Goal: Book appointment/travel/reservation

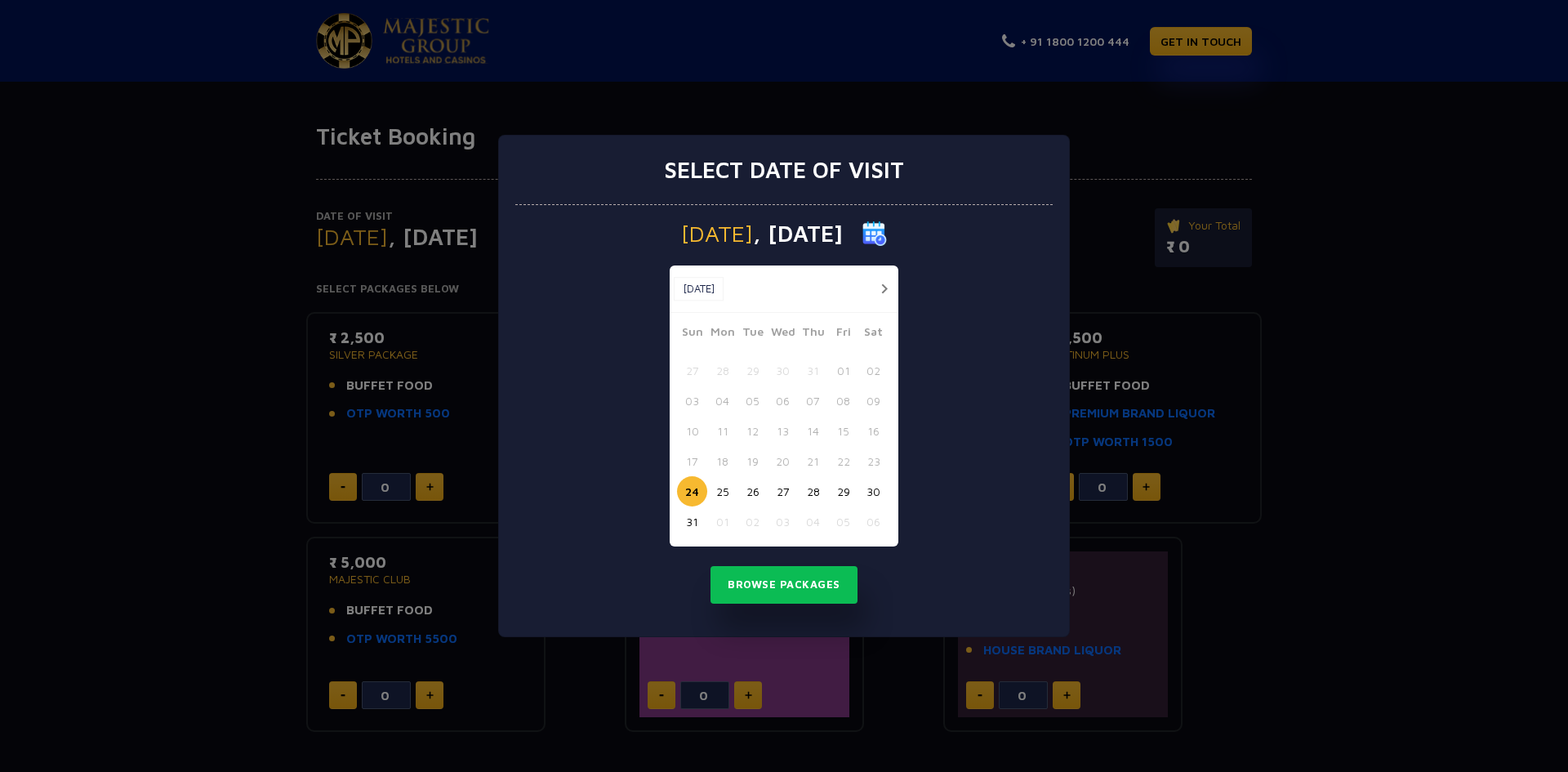
click at [693, 526] on button "31" at bounding box center [692, 521] width 30 height 30
click at [887, 287] on button "button" at bounding box center [884, 288] width 20 height 20
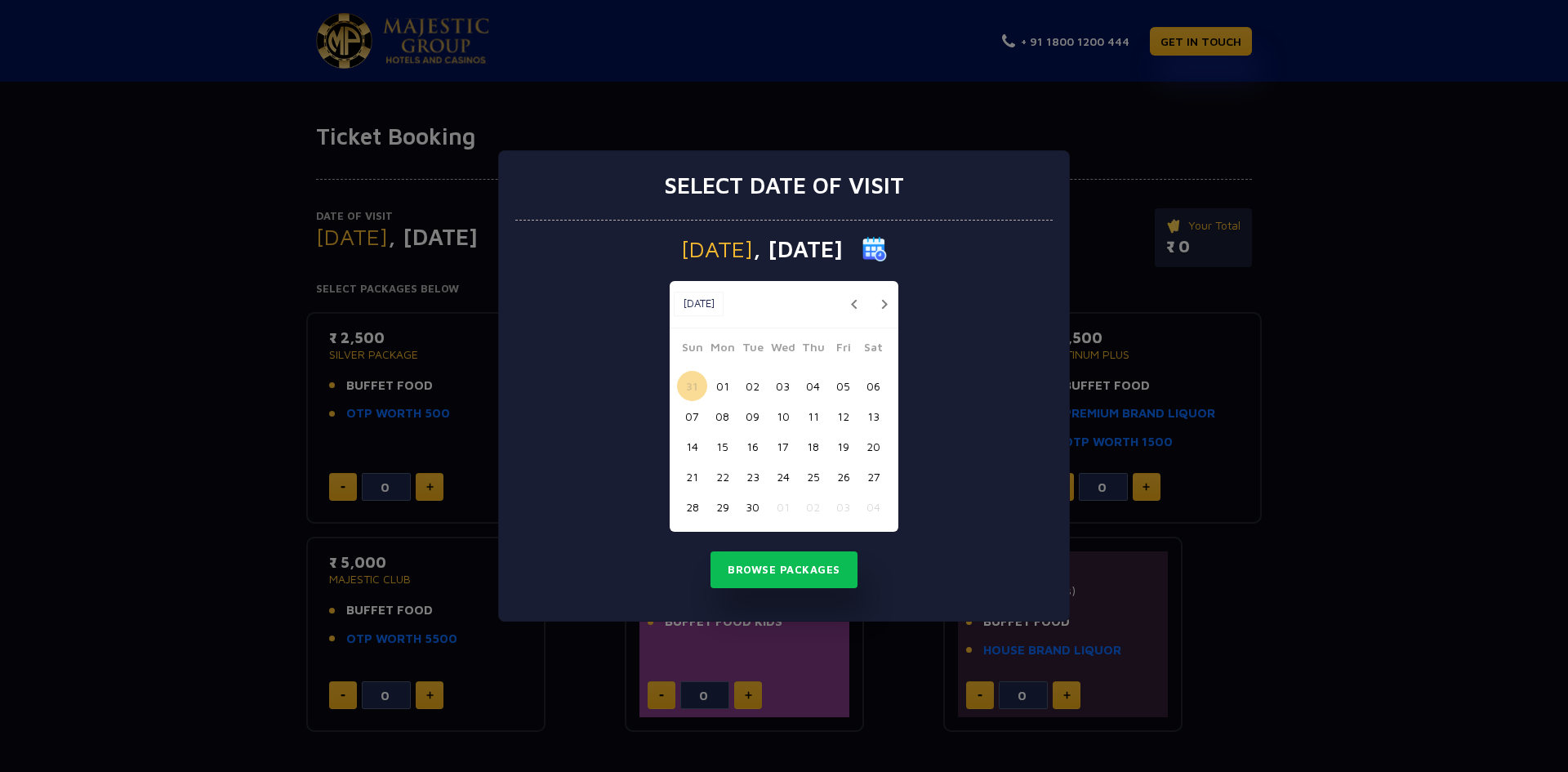
click at [718, 380] on button "01" at bounding box center [722, 386] width 30 height 30
click at [769, 564] on button "Browse Packages" at bounding box center [784, 571] width 147 height 38
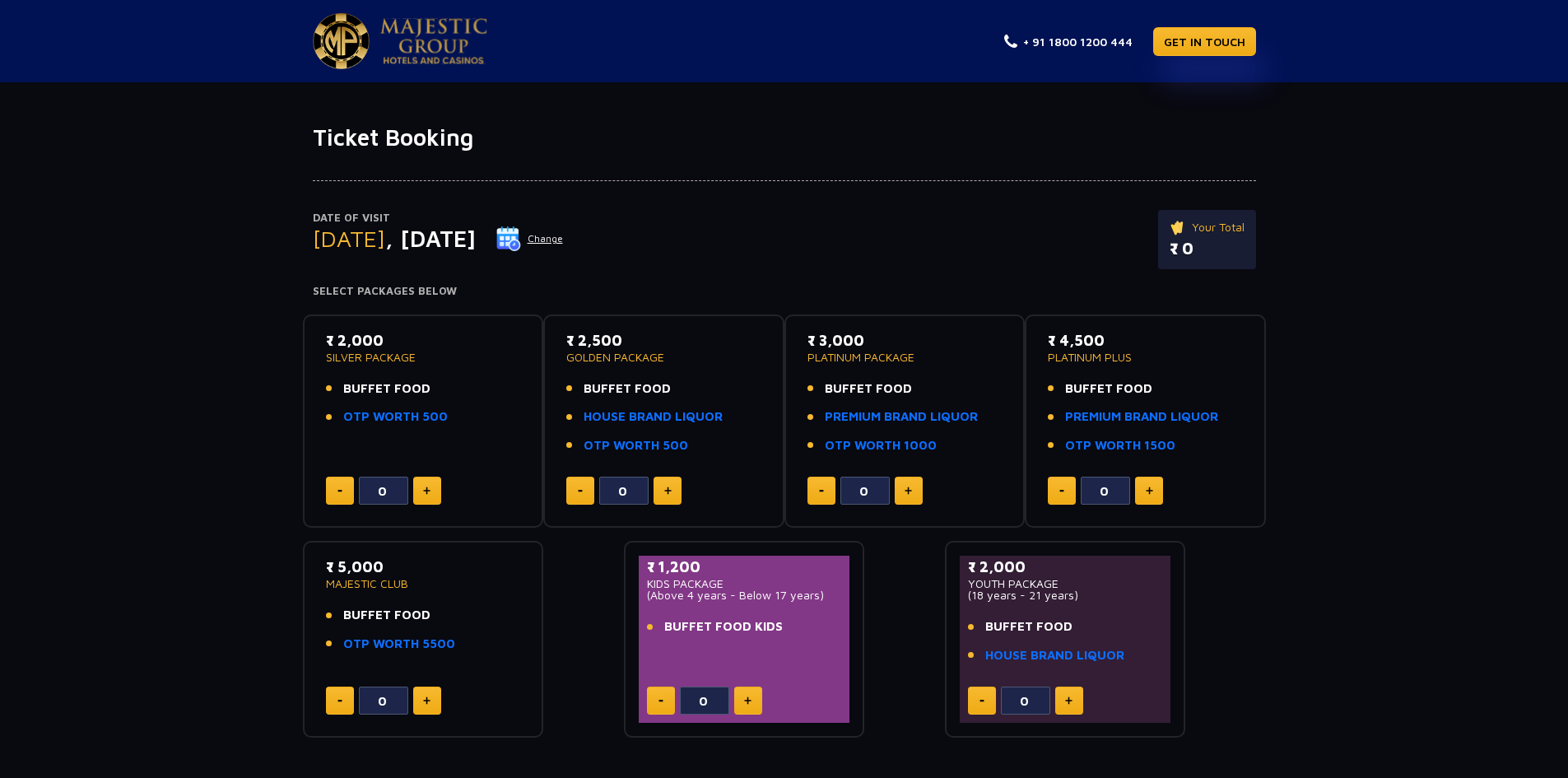
click at [428, 490] on img at bounding box center [426, 491] width 7 height 8
type input "4"
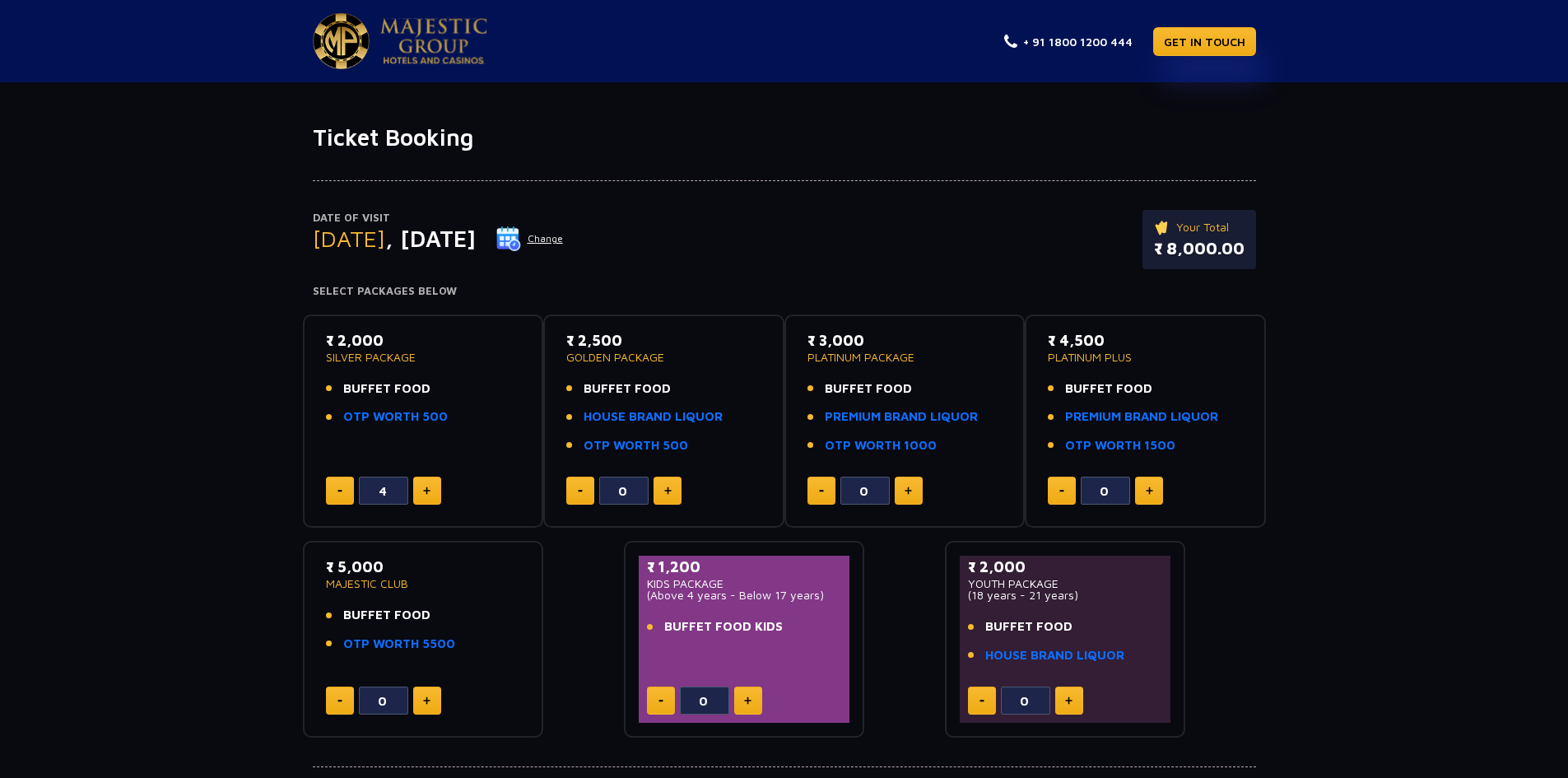
click at [746, 704] on img at bounding box center [747, 700] width 7 height 8
type input "1"
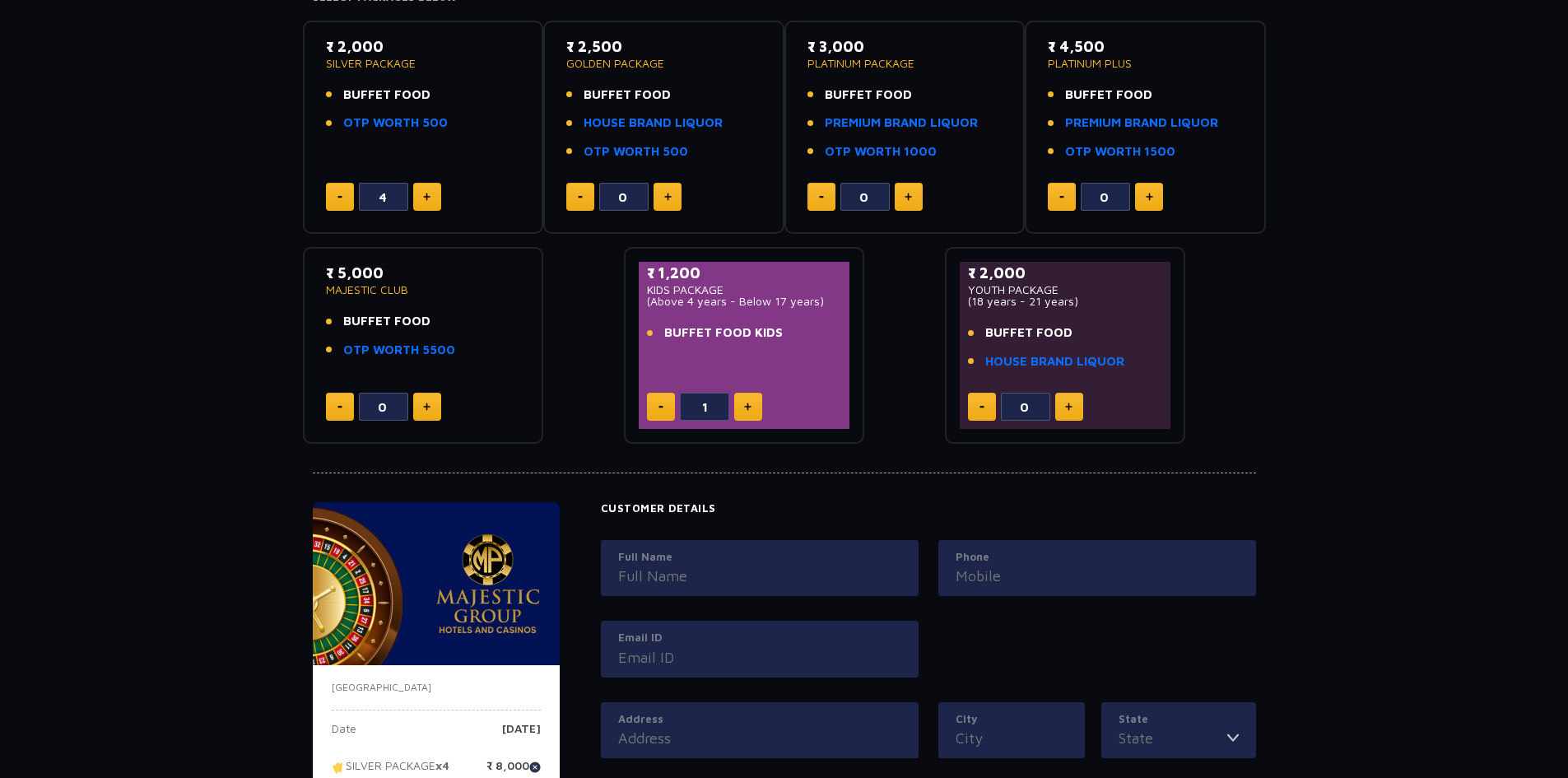
scroll to position [412, 0]
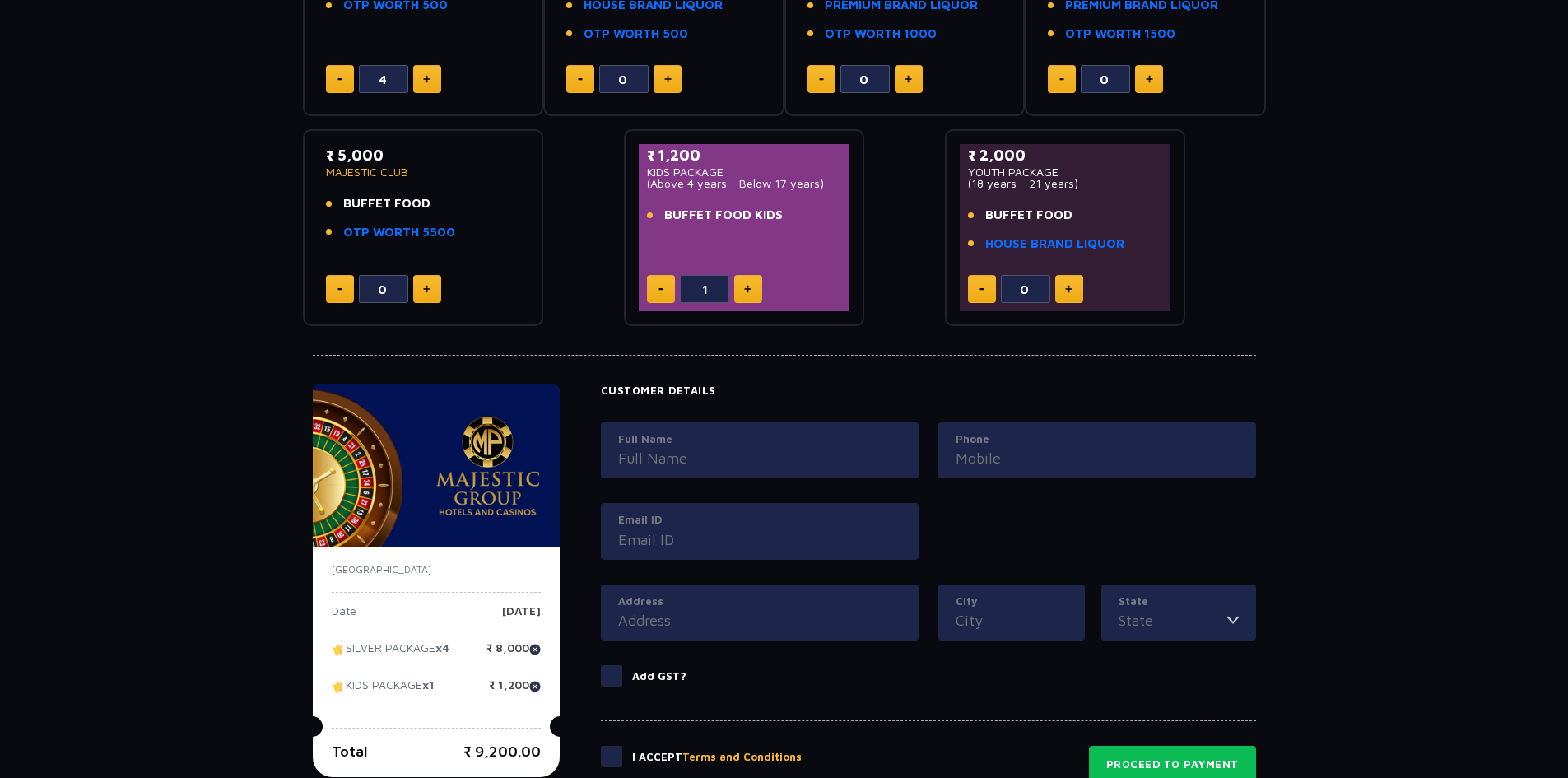
click at [681, 455] on input "Full Name" at bounding box center [760, 458] width 283 height 22
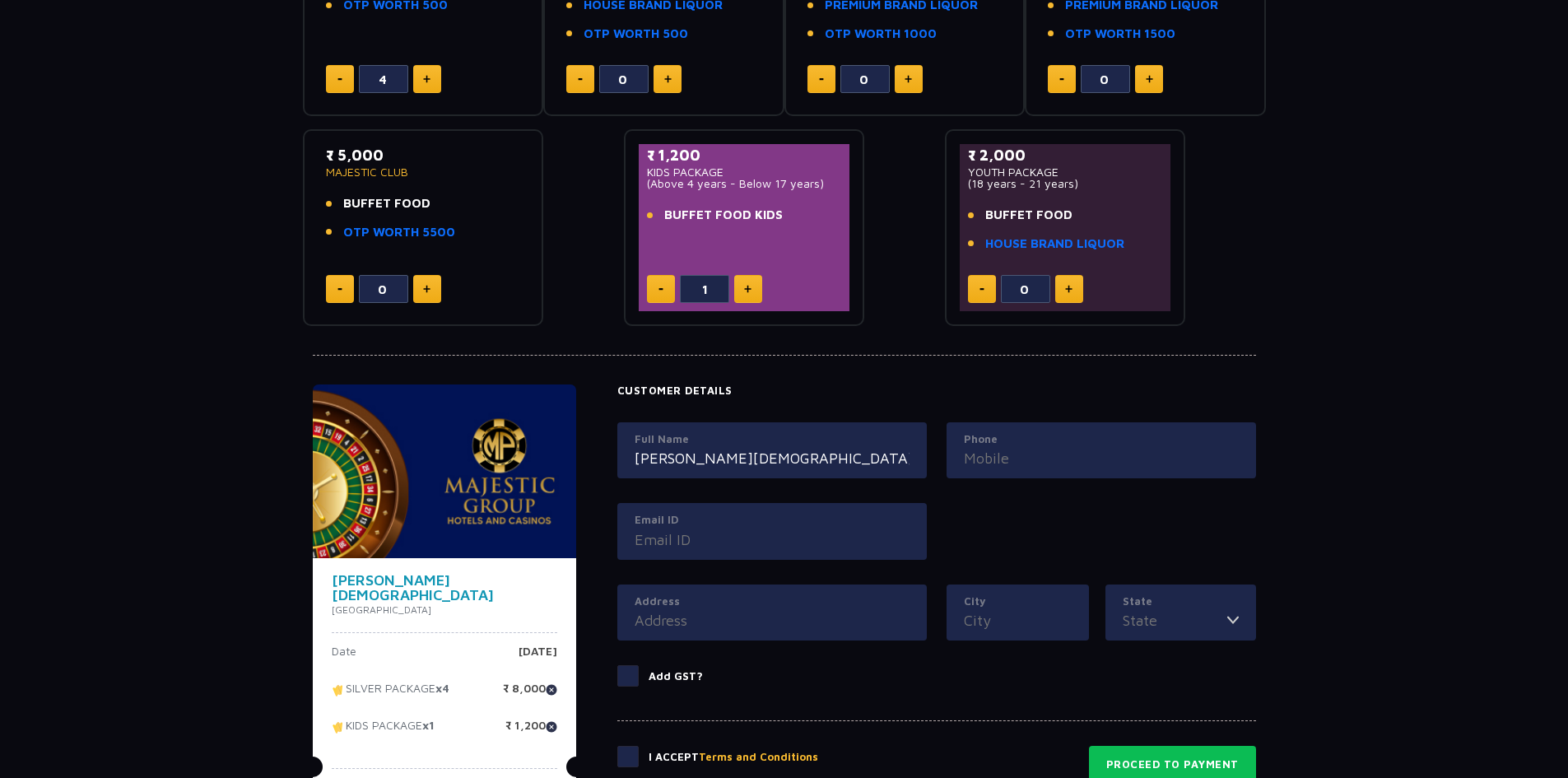
type input "[PERSON_NAME][DEMOGRAPHIC_DATA]"
type input "9876435350"
type input "[EMAIL_ADDRESS][DOMAIN_NAME]"
type input "Raikot"
click at [964, 608] on label "City" at bounding box center [1018, 602] width 108 height 17
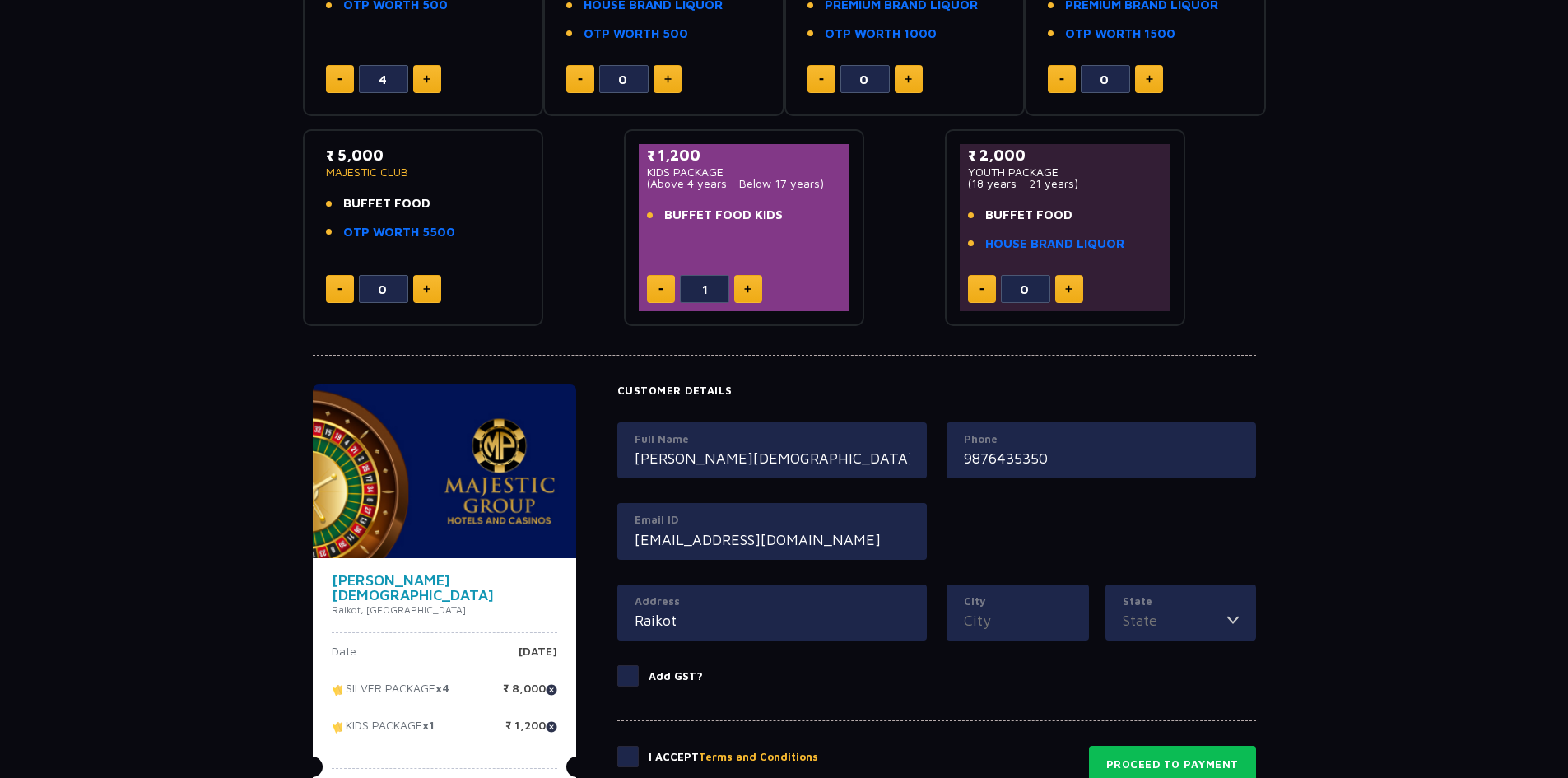
click at [964, 610] on input "City" at bounding box center [1018, 620] width 108 height 22
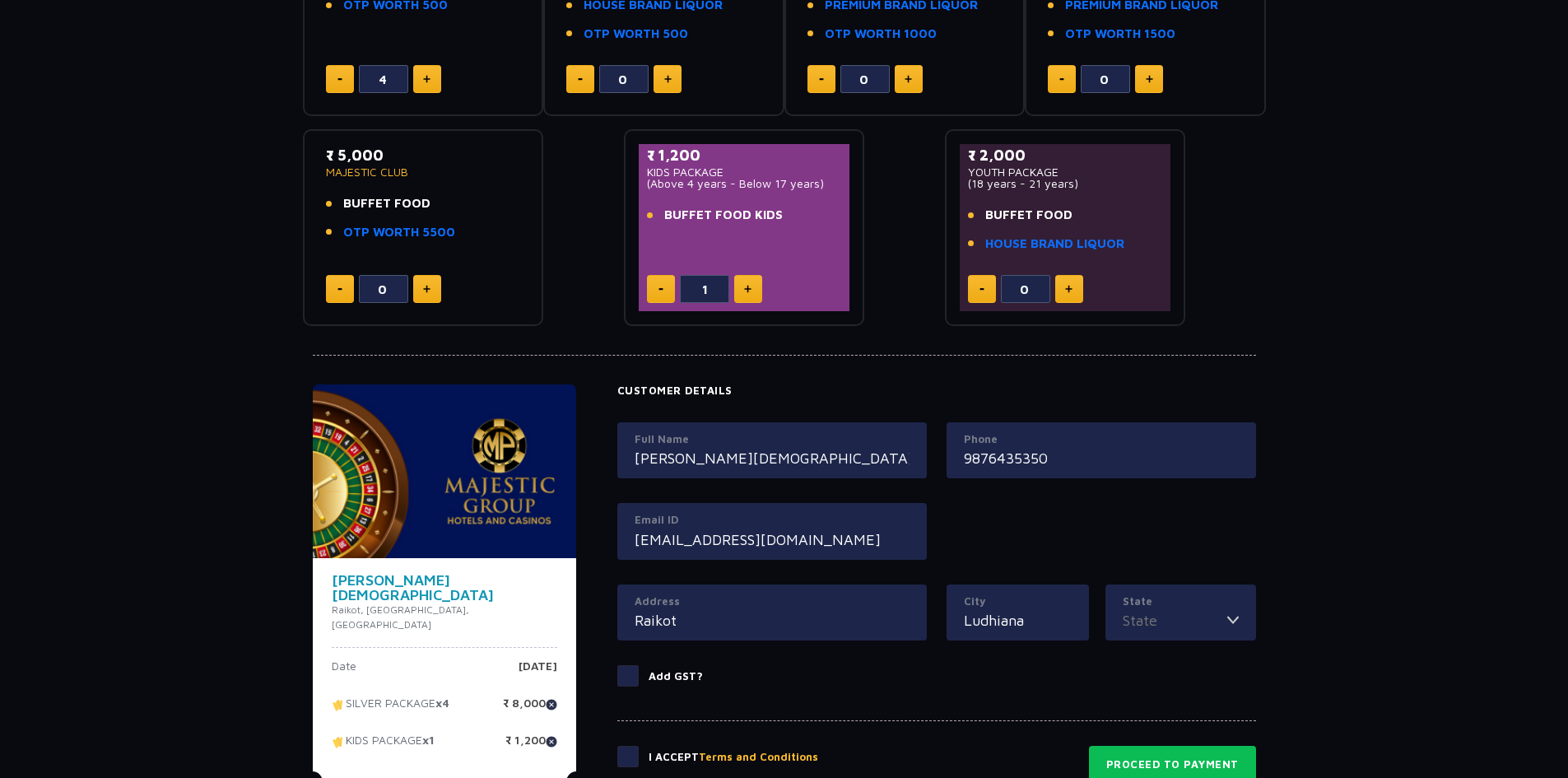
type input "Ludhiana"
click at [1234, 622] on img at bounding box center [1233, 620] width 12 height 22
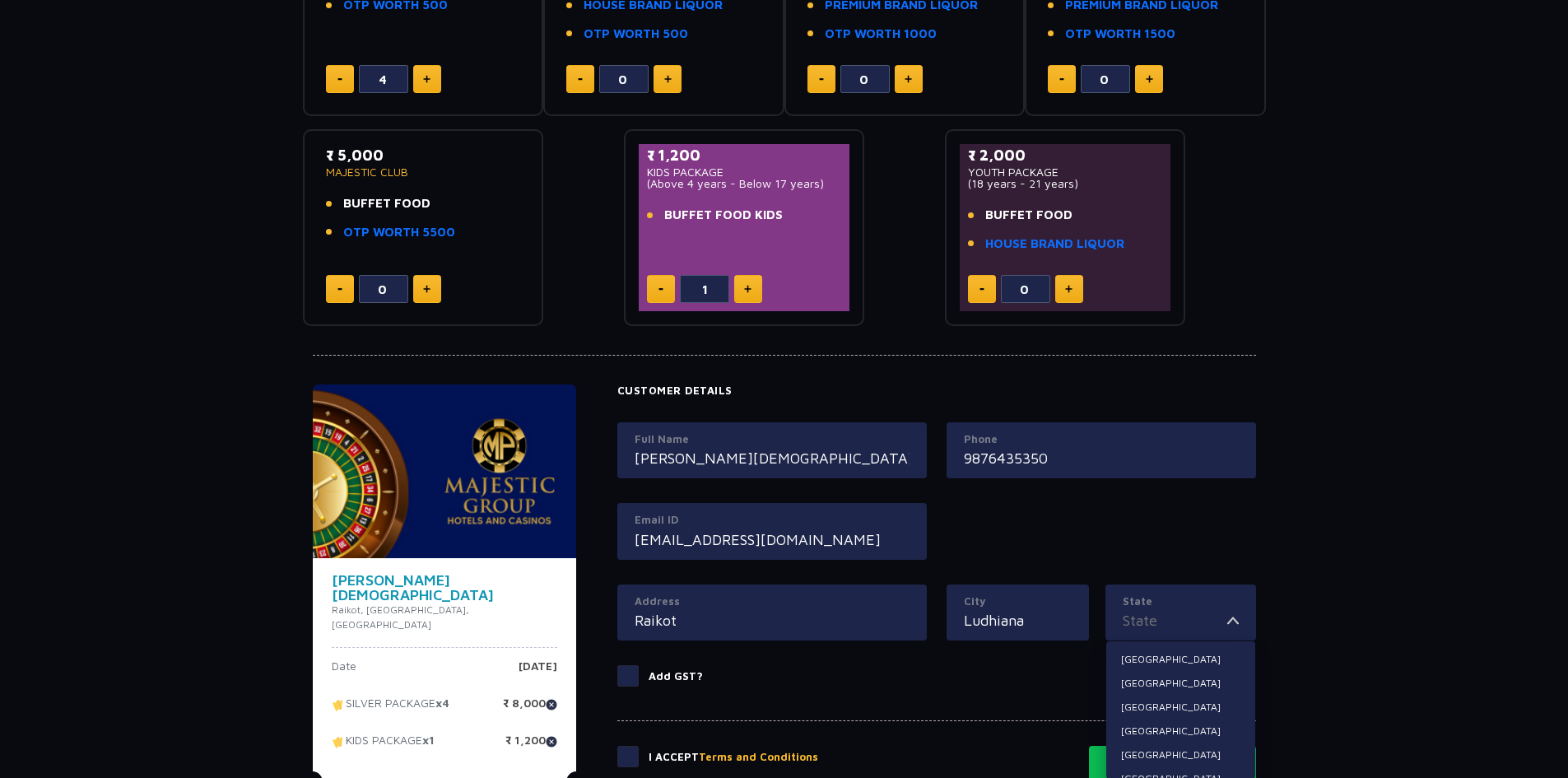
click at [1168, 623] on input "State" at bounding box center [1175, 620] width 105 height 22
click at [1147, 721] on li "[GEOGRAPHIC_DATA]" at bounding box center [1180, 725] width 149 height 21
type input "[GEOGRAPHIC_DATA]"
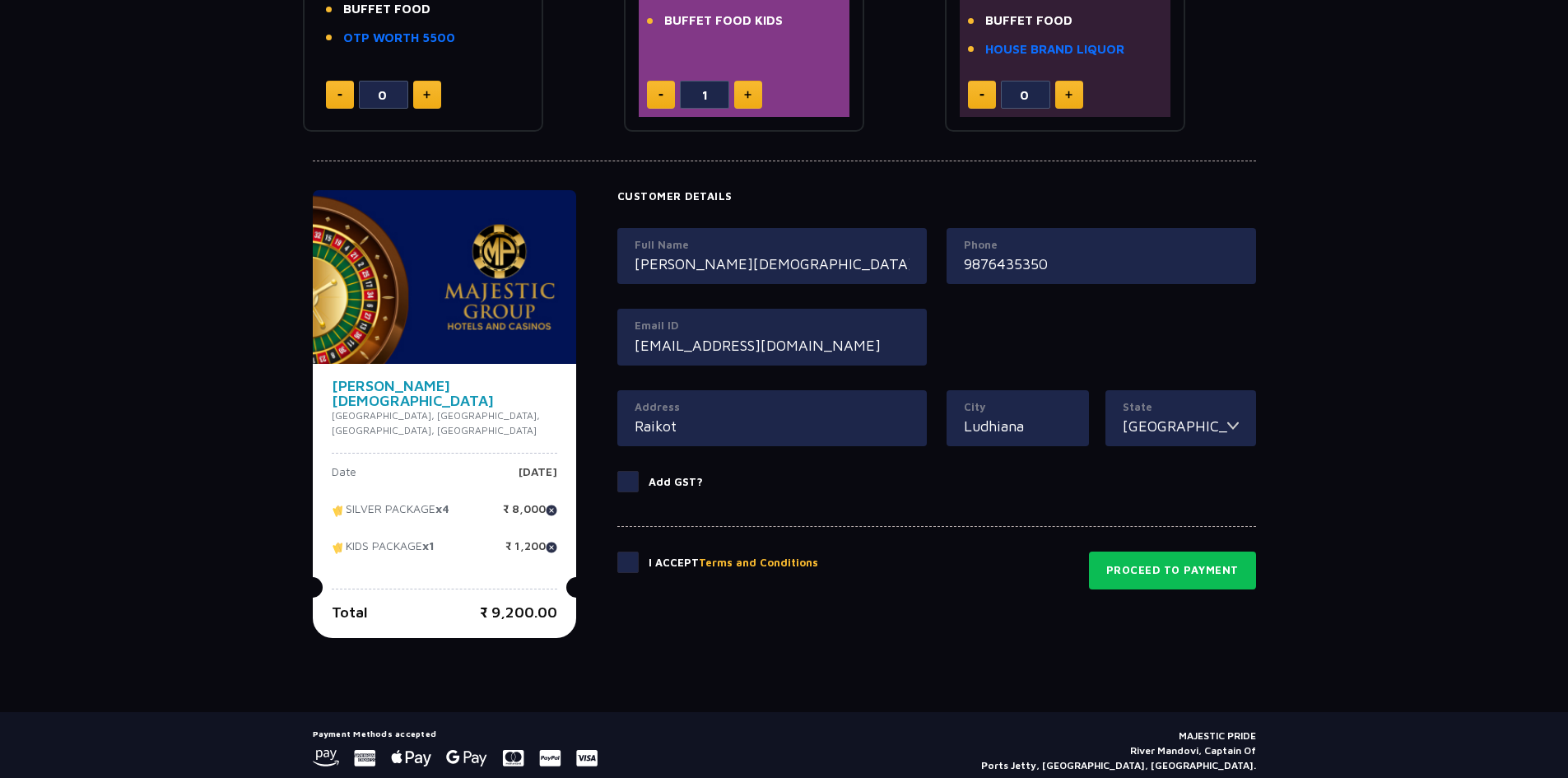
scroll to position [624, 0]
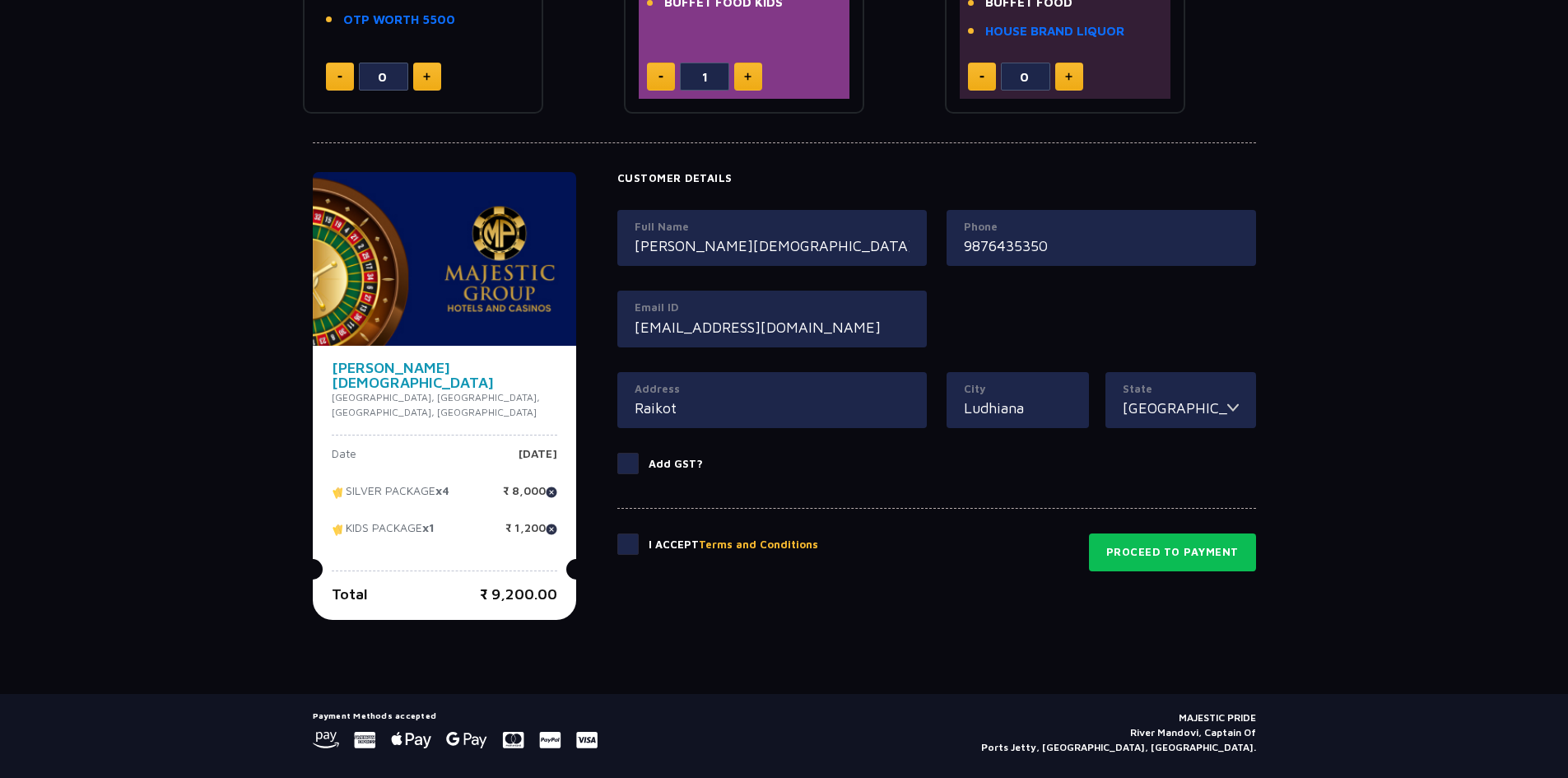
click at [618, 543] on span at bounding box center [629, 545] width 21 height 21
click at [0, 0] on input "checkbox" at bounding box center [0, 0] width 0 height 0
click at [1180, 549] on button "Proceed to Payment" at bounding box center [1172, 553] width 167 height 38
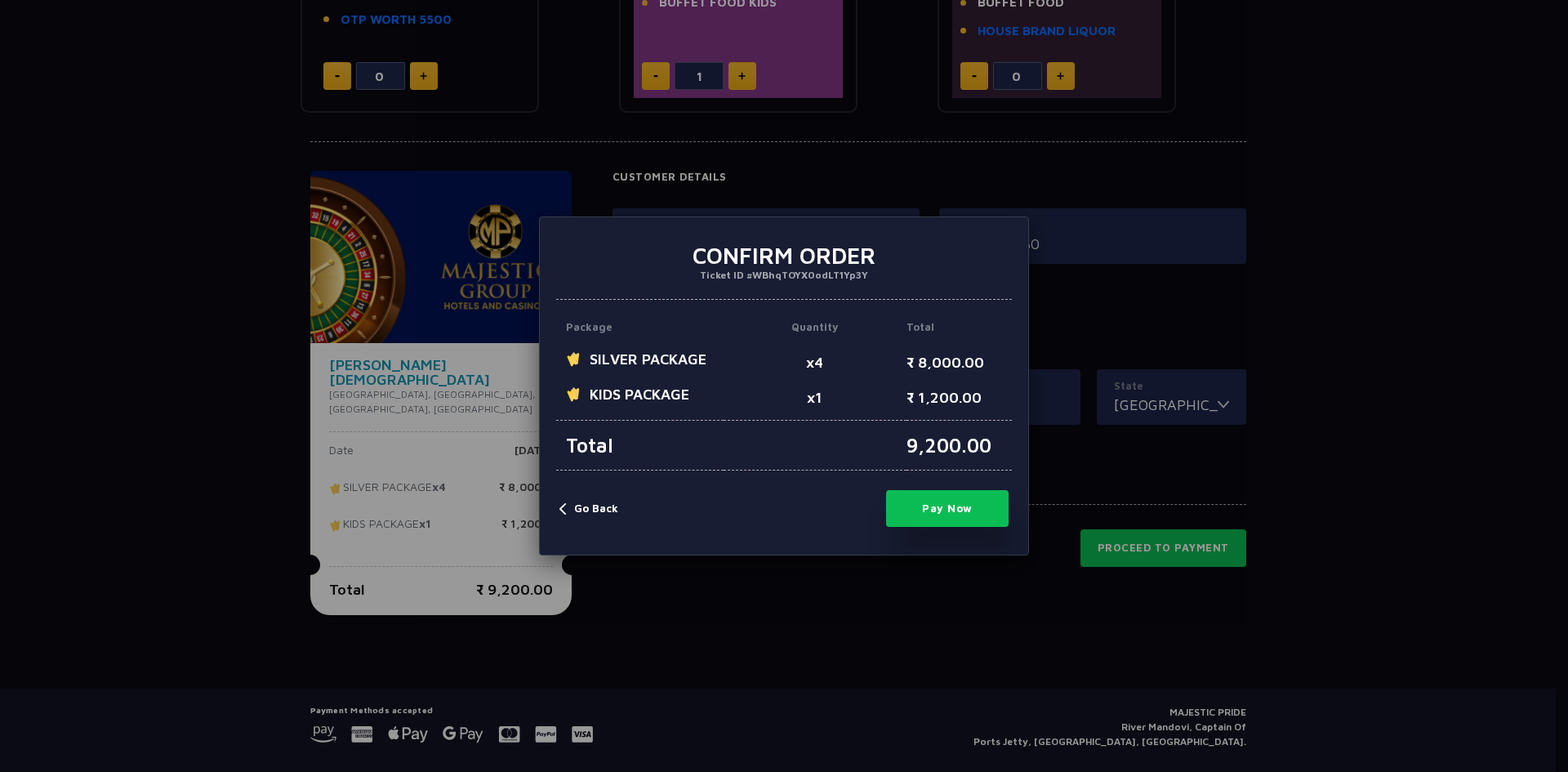
click at [956, 515] on button "Pay Now" at bounding box center [948, 508] width 123 height 37
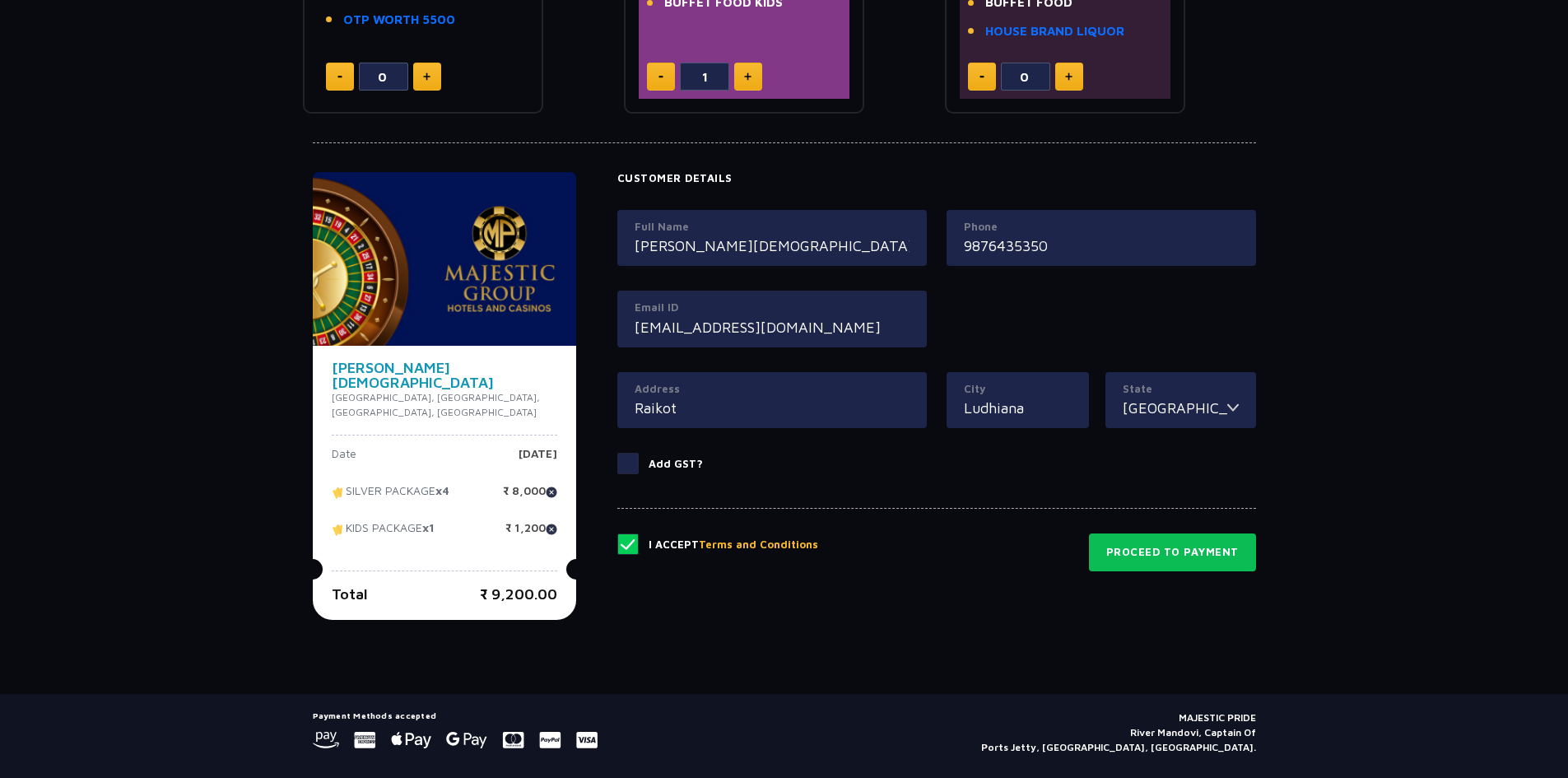
type input "0"
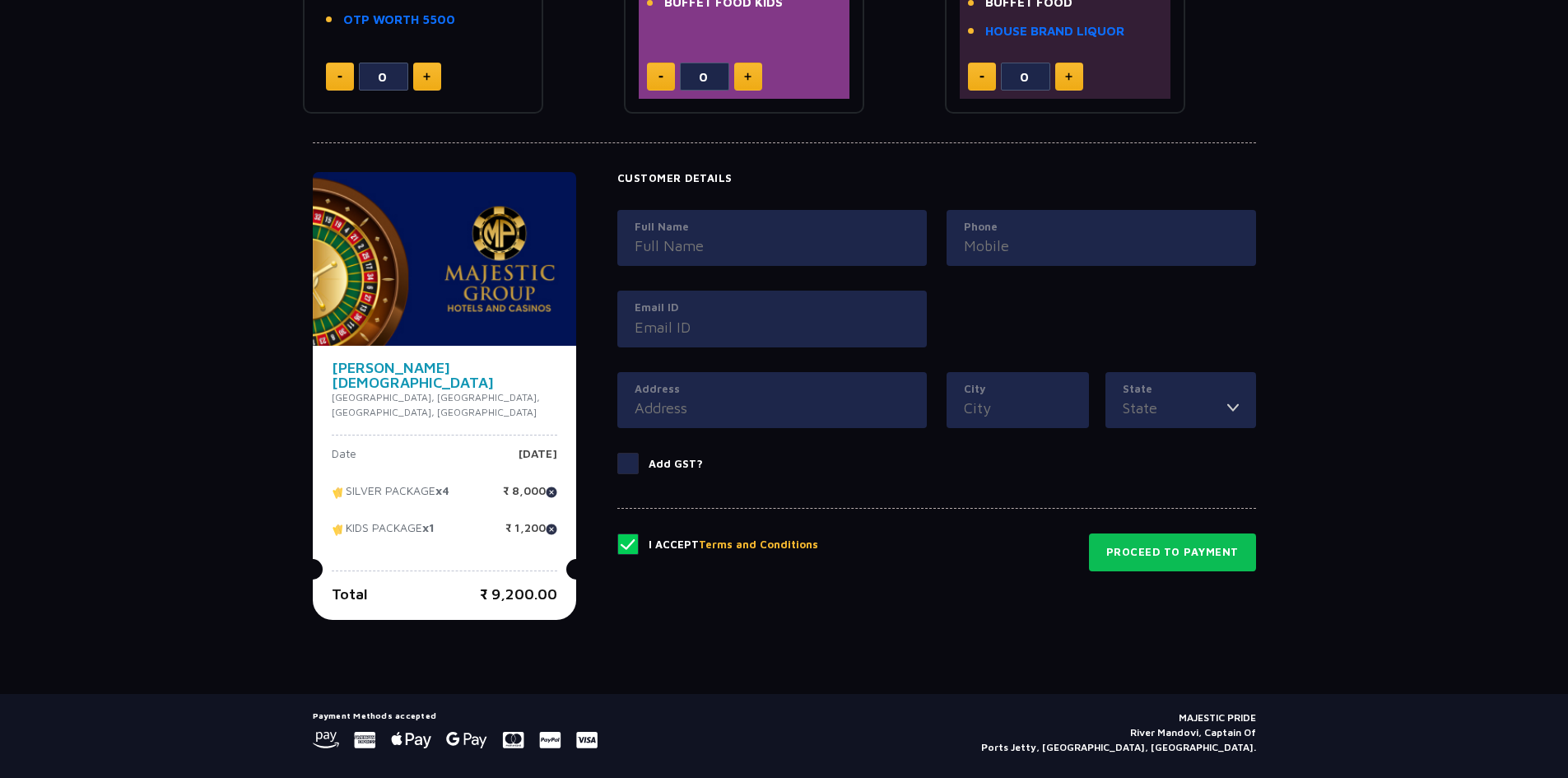
scroll to position [158, 0]
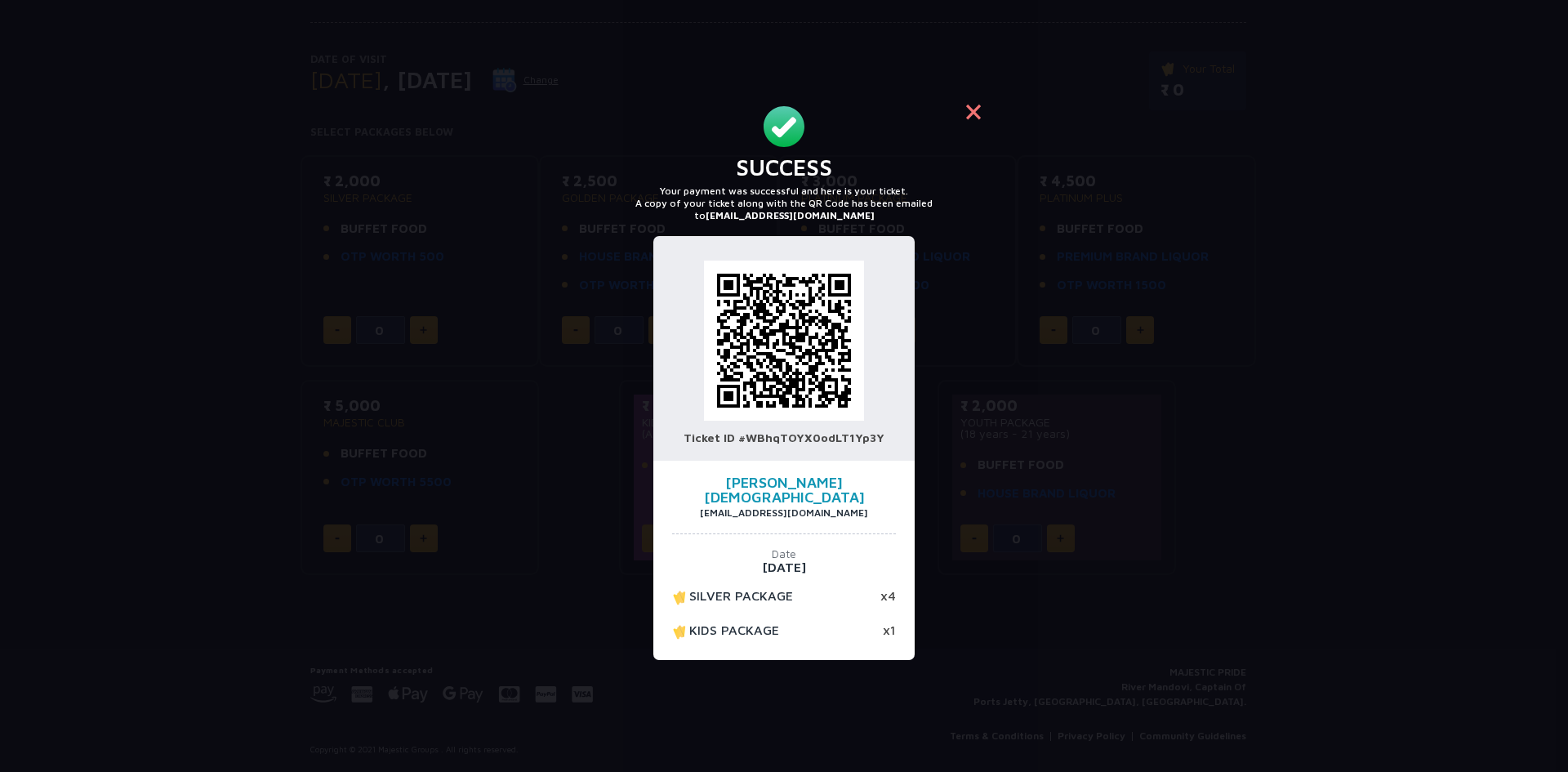
click at [982, 121] on button "×" at bounding box center [974, 111] width 39 height 39
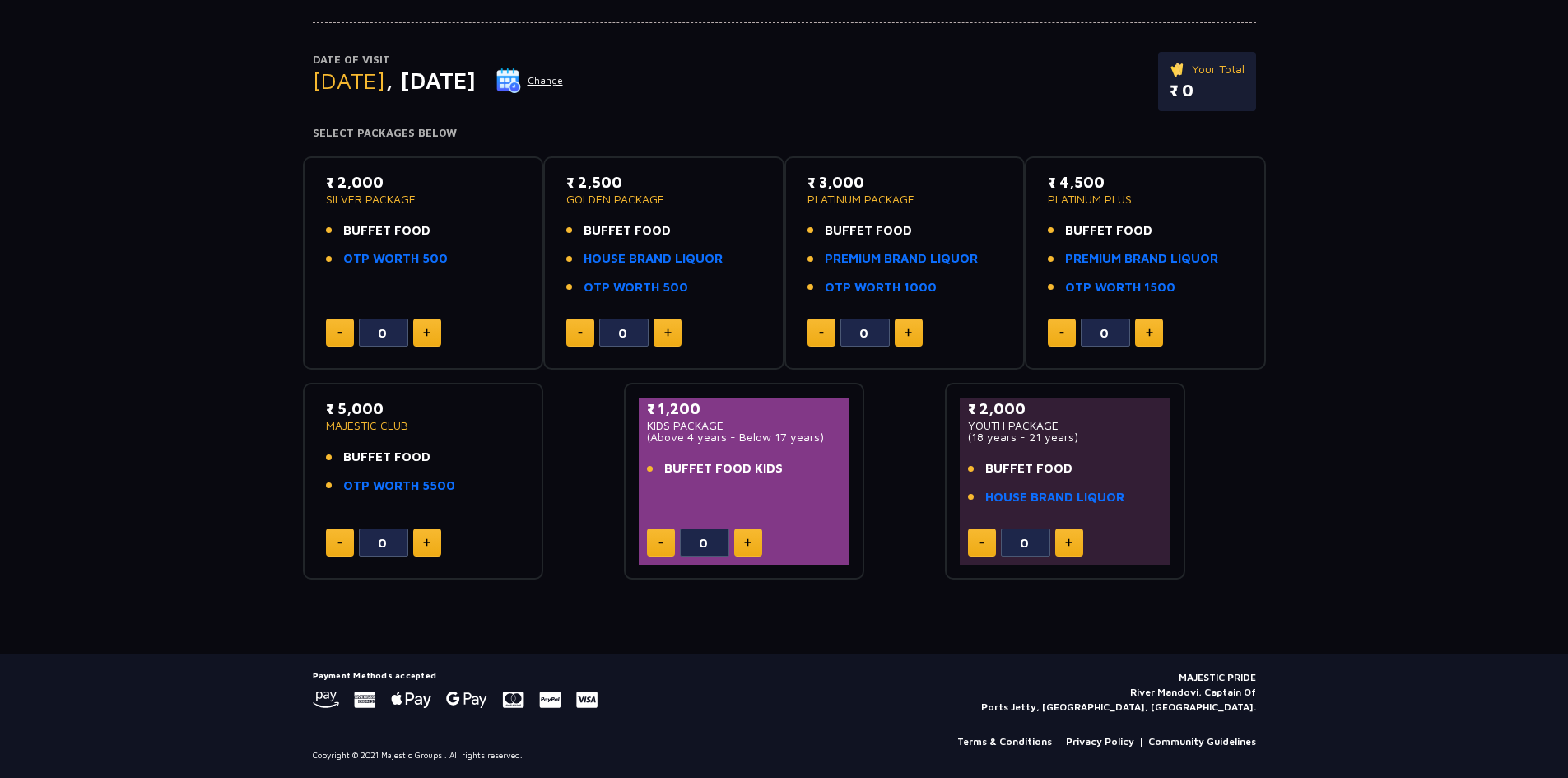
scroll to position [0, 0]
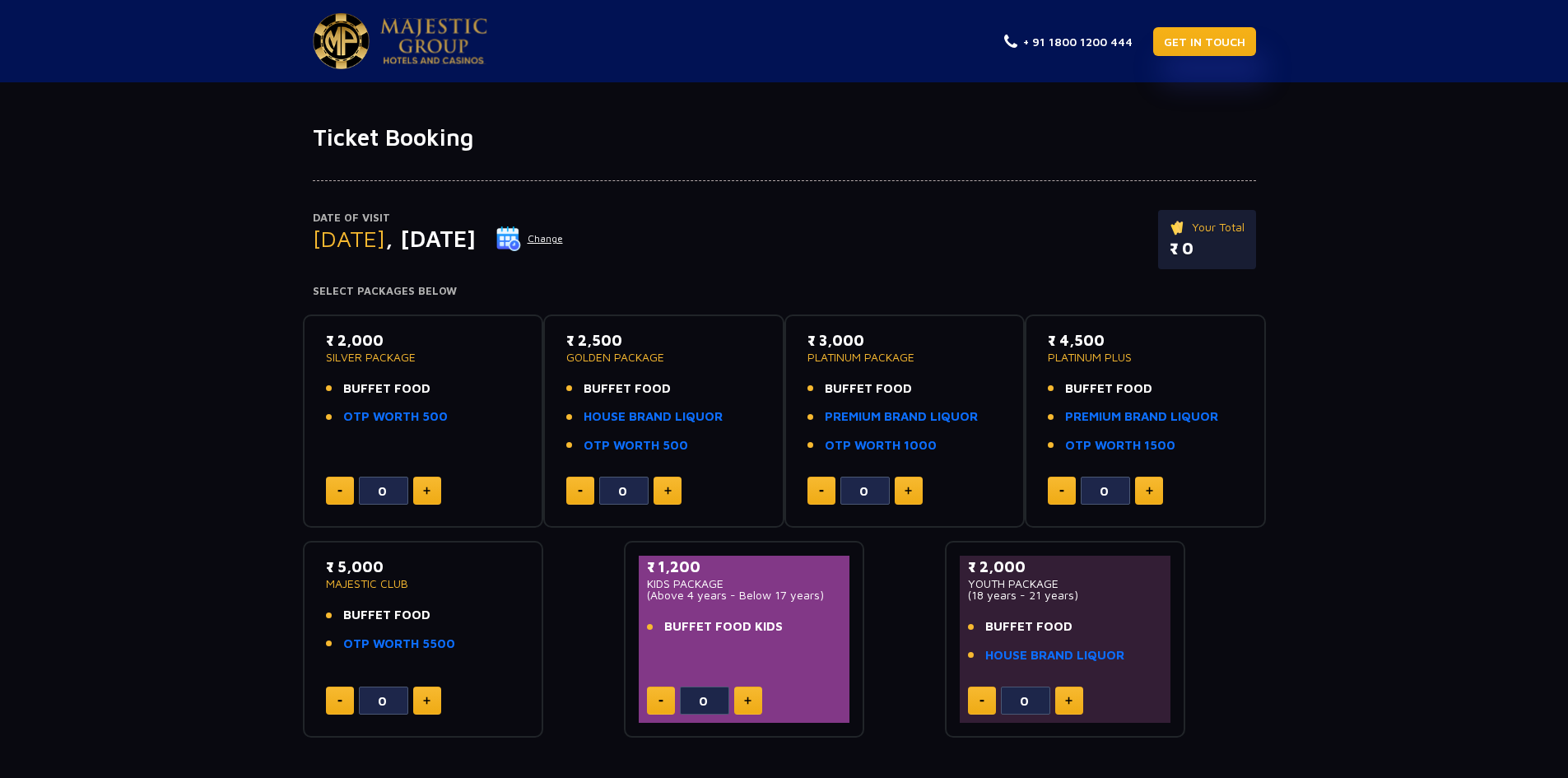
click at [1185, 42] on link "GET IN TOUCH" at bounding box center [1204, 41] width 103 height 29
